Goal: Task Accomplishment & Management: Use online tool/utility

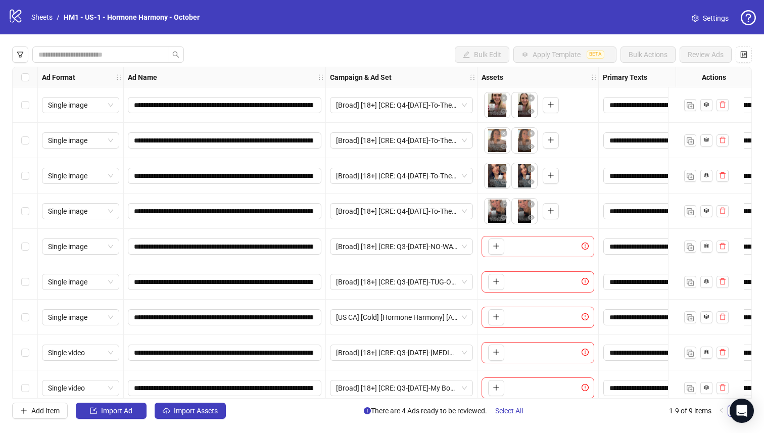
scroll to position [12, 0]
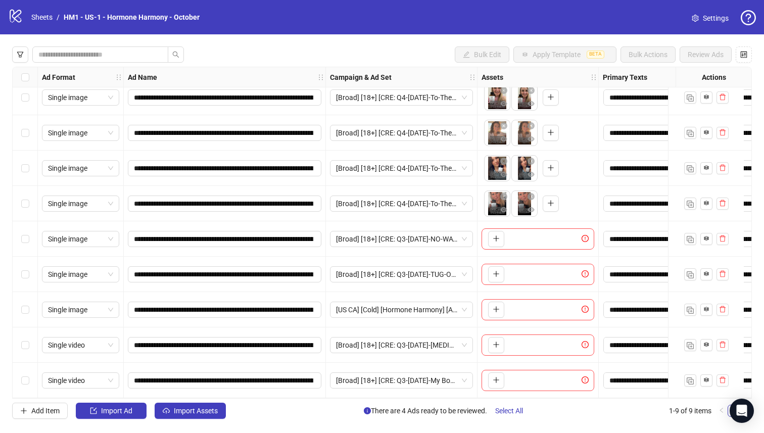
click at [28, 170] on div "Select row 3" at bounding box center [25, 168] width 25 height 35
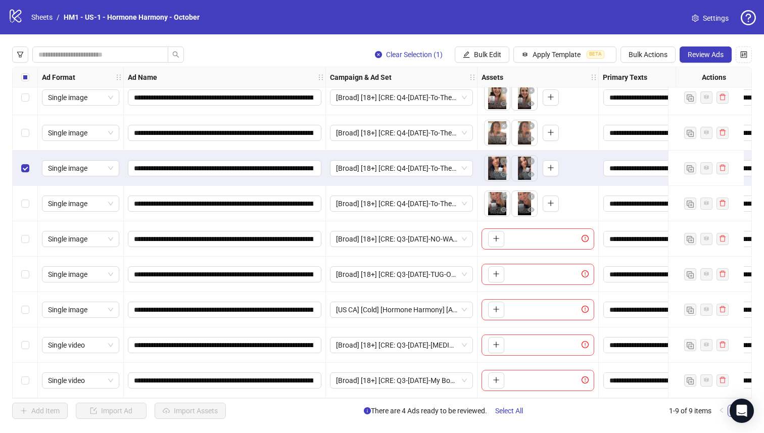
drag, startPoint x: 24, startPoint y: 192, endPoint x: 26, endPoint y: 157, distance: 35.4
click at [24, 192] on div "Select row 4" at bounding box center [25, 203] width 25 height 35
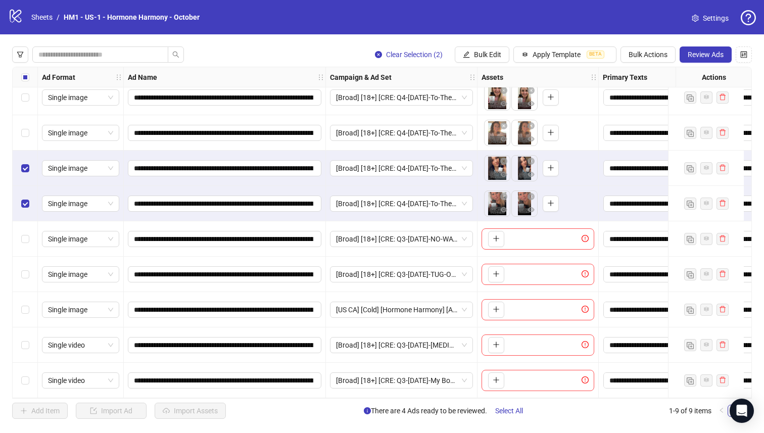
click at [26, 122] on div "Select row 2" at bounding box center [25, 132] width 25 height 35
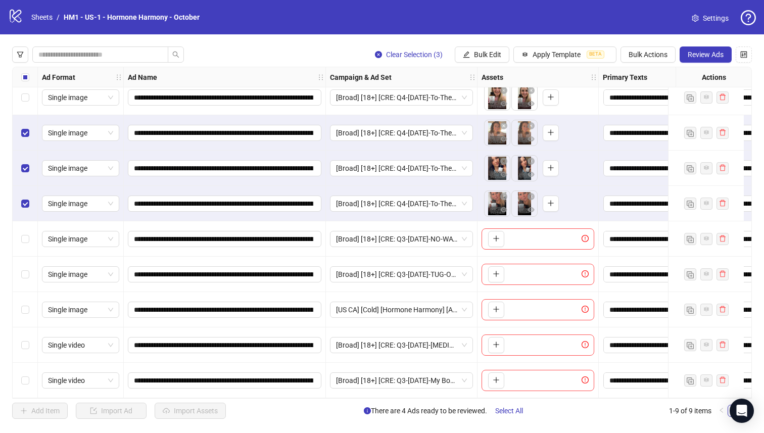
click at [26, 103] on div "Select row 1" at bounding box center [25, 97] width 25 height 35
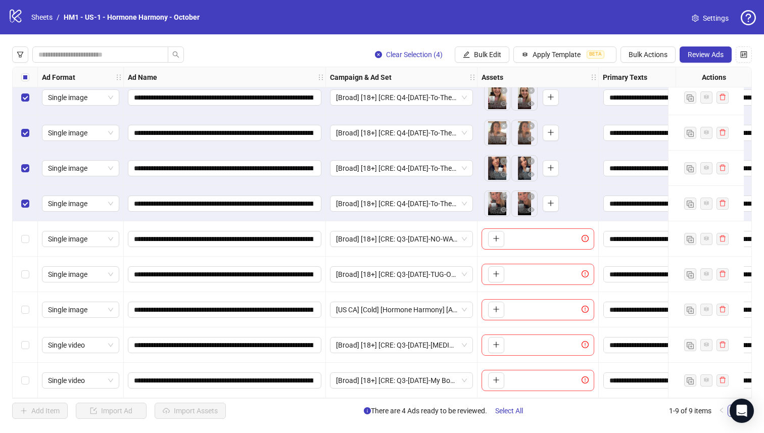
scroll to position [0, 0]
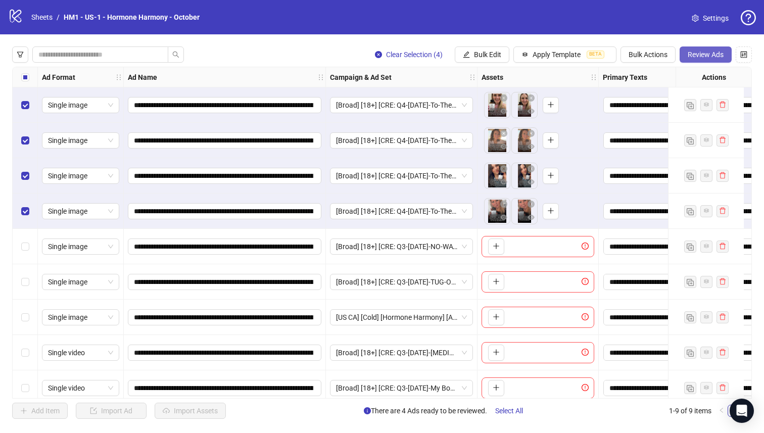
click at [703, 60] on button "Review Ads" at bounding box center [705, 54] width 52 height 16
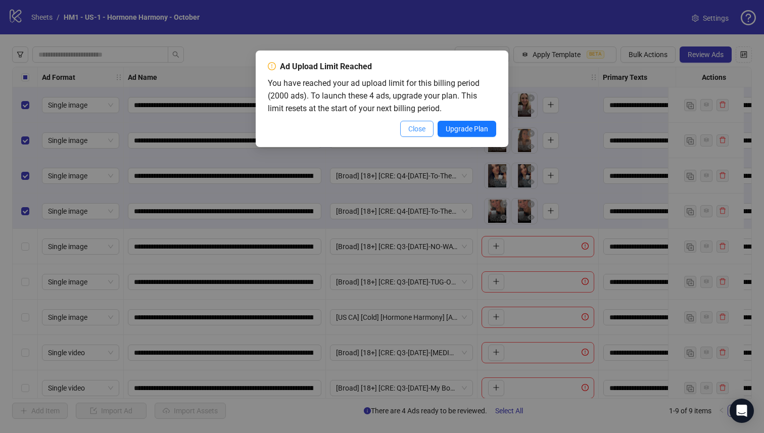
click at [412, 129] on span "Close" at bounding box center [416, 129] width 17 height 8
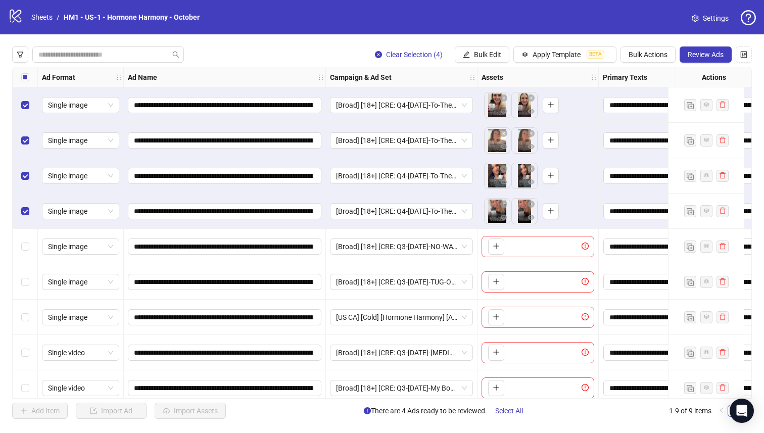
drag, startPoint x: 412, startPoint y: 129, endPoint x: 106, endPoint y: 9, distance: 328.3
click at [412, 129] on div "Ad Upload Limit Reached You have reached your ad upload limit for this billing …" at bounding box center [382, 216] width 764 height 433
click at [717, 60] on button "Review Ads" at bounding box center [705, 54] width 52 height 16
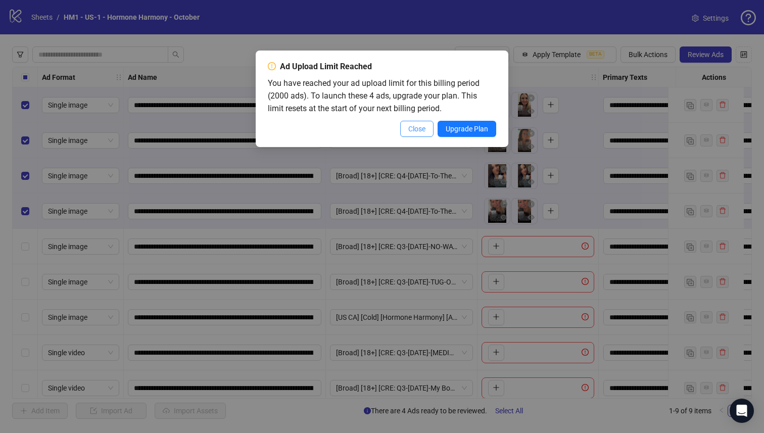
click at [408, 125] on span "Close" at bounding box center [416, 129] width 17 height 8
